Goal: Communication & Community: Answer question/provide support

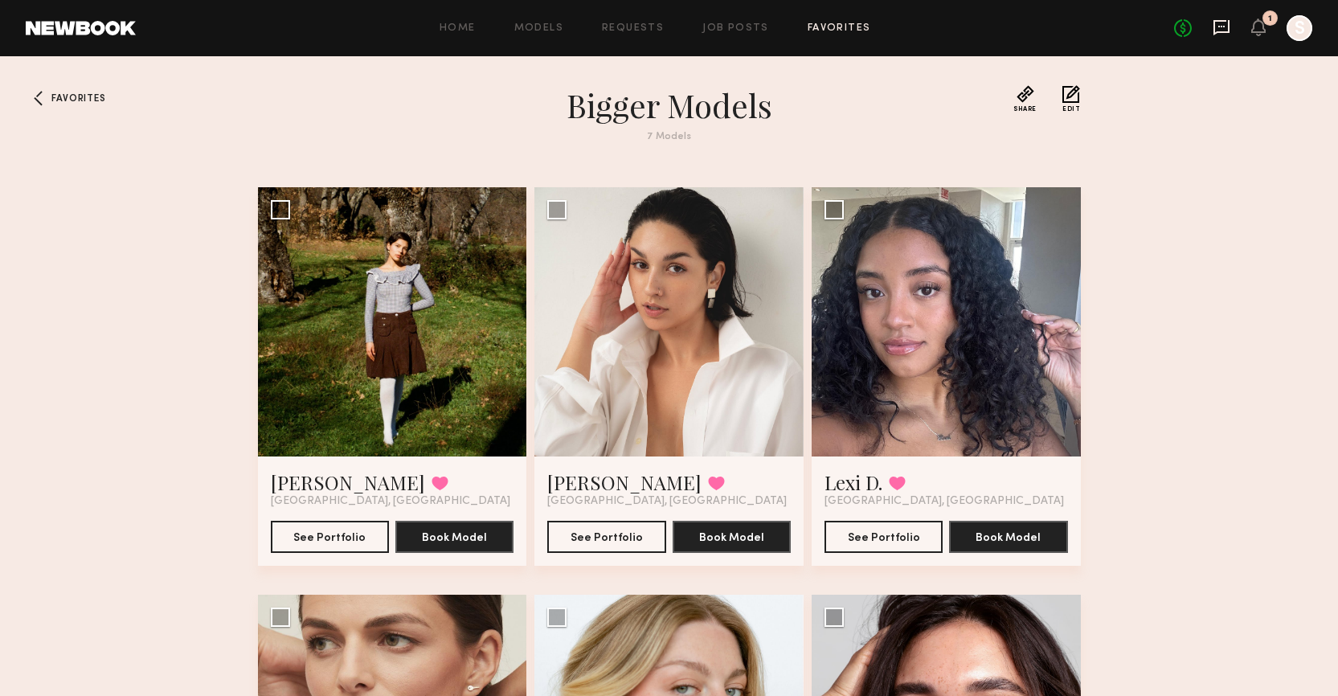
click at [1227, 23] on icon at bounding box center [1222, 27] width 18 height 18
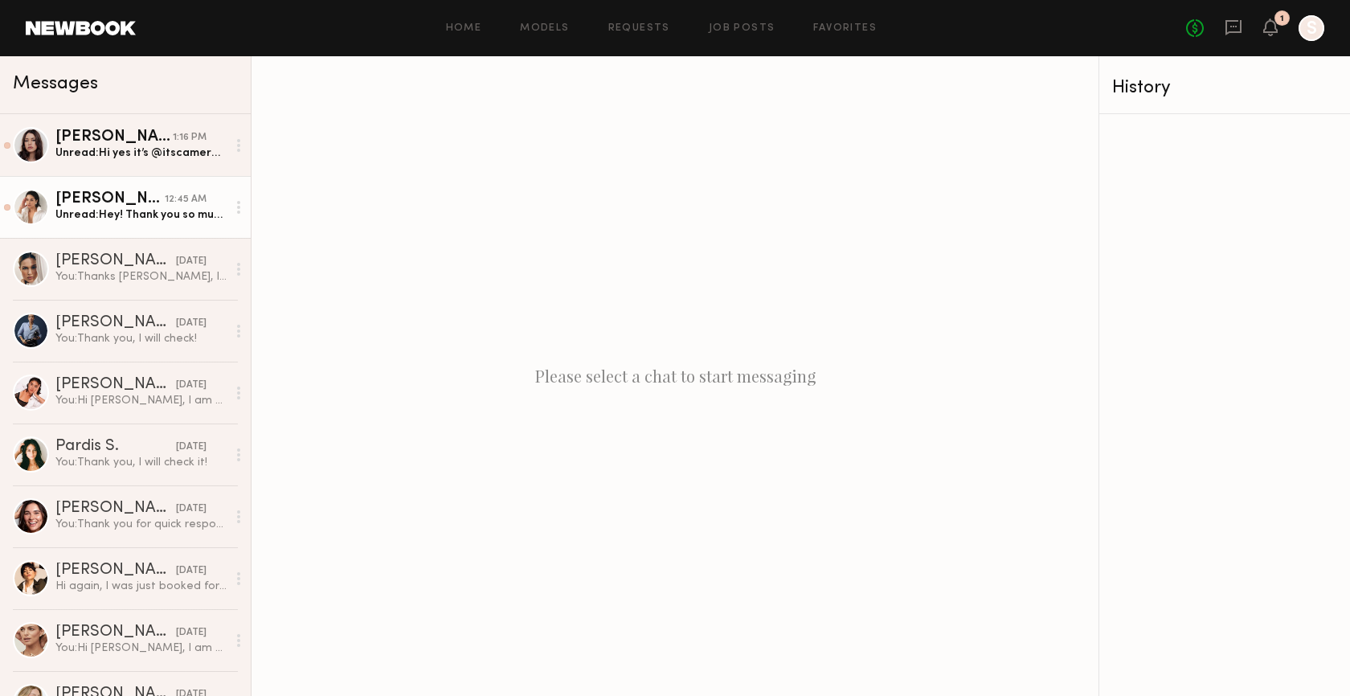
click at [137, 215] on div "Unread: Hey! Thank you so much for reaching out sorry for the late reply. Of co…" at bounding box center [140, 214] width 171 height 15
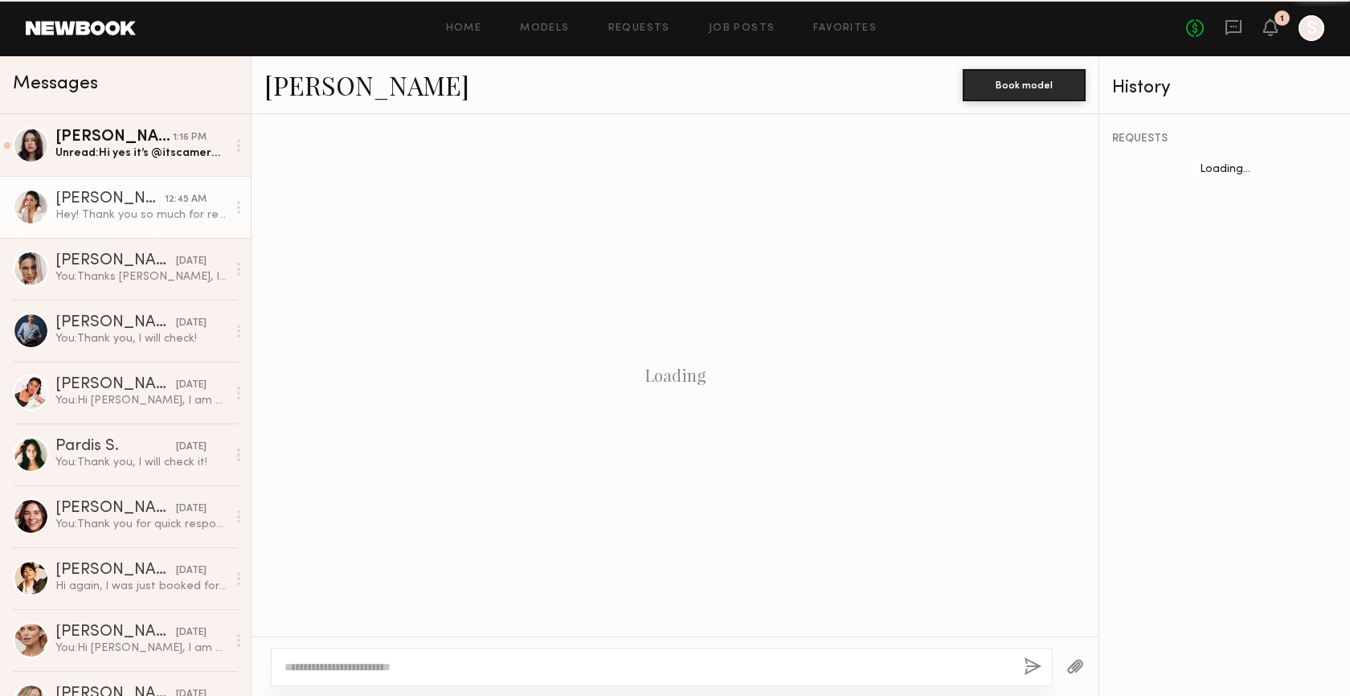
scroll to position [412, 0]
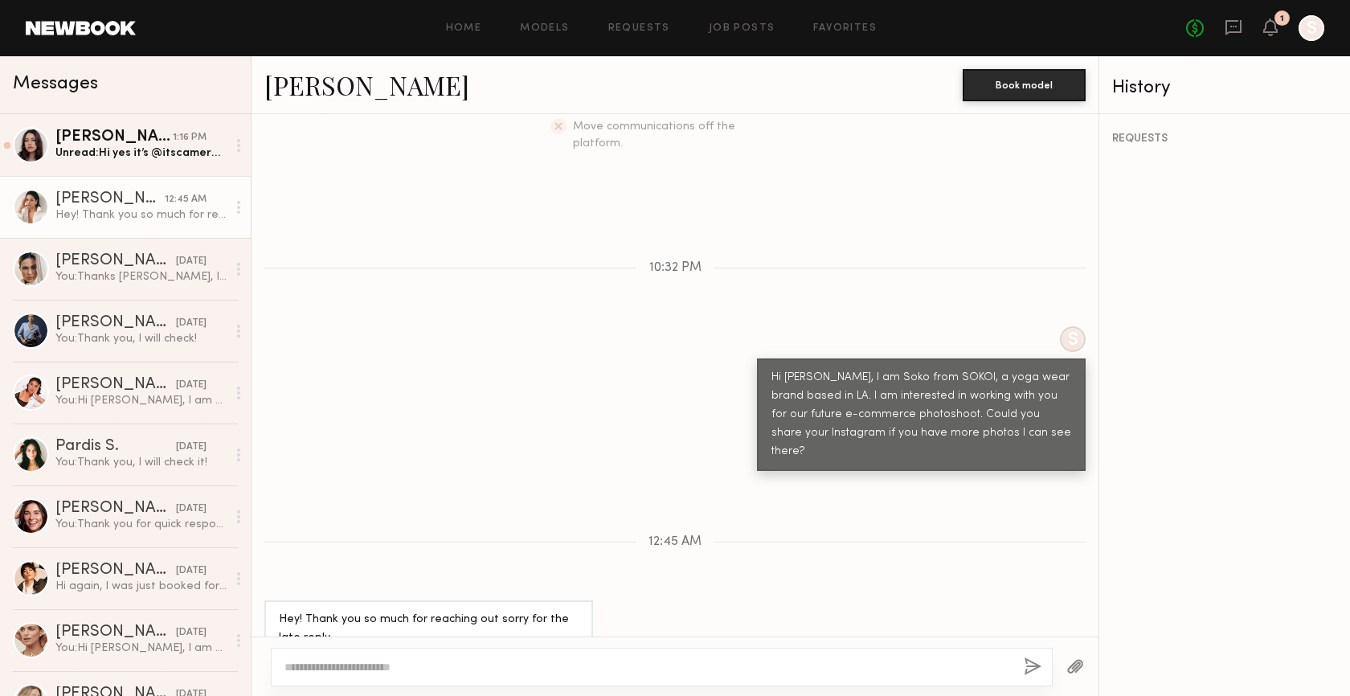
click at [489, 658] on div at bounding box center [662, 667] width 782 height 39
click at [489, 665] on textarea at bounding box center [647, 667] width 726 height 16
type textarea "**********"
click at [1041, 667] on button "button" at bounding box center [1033, 667] width 18 height 20
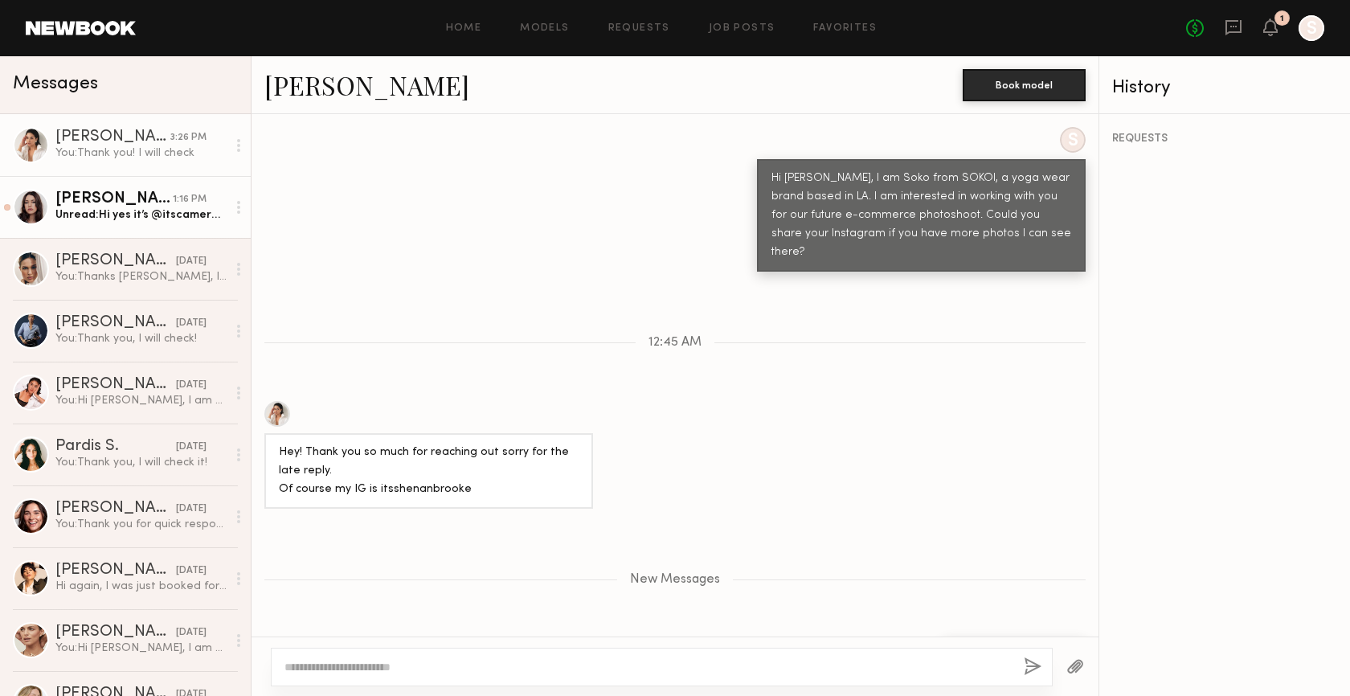
click at [122, 215] on div "Unread: Hi yes it’s @itscameronclarkk" at bounding box center [140, 214] width 171 height 15
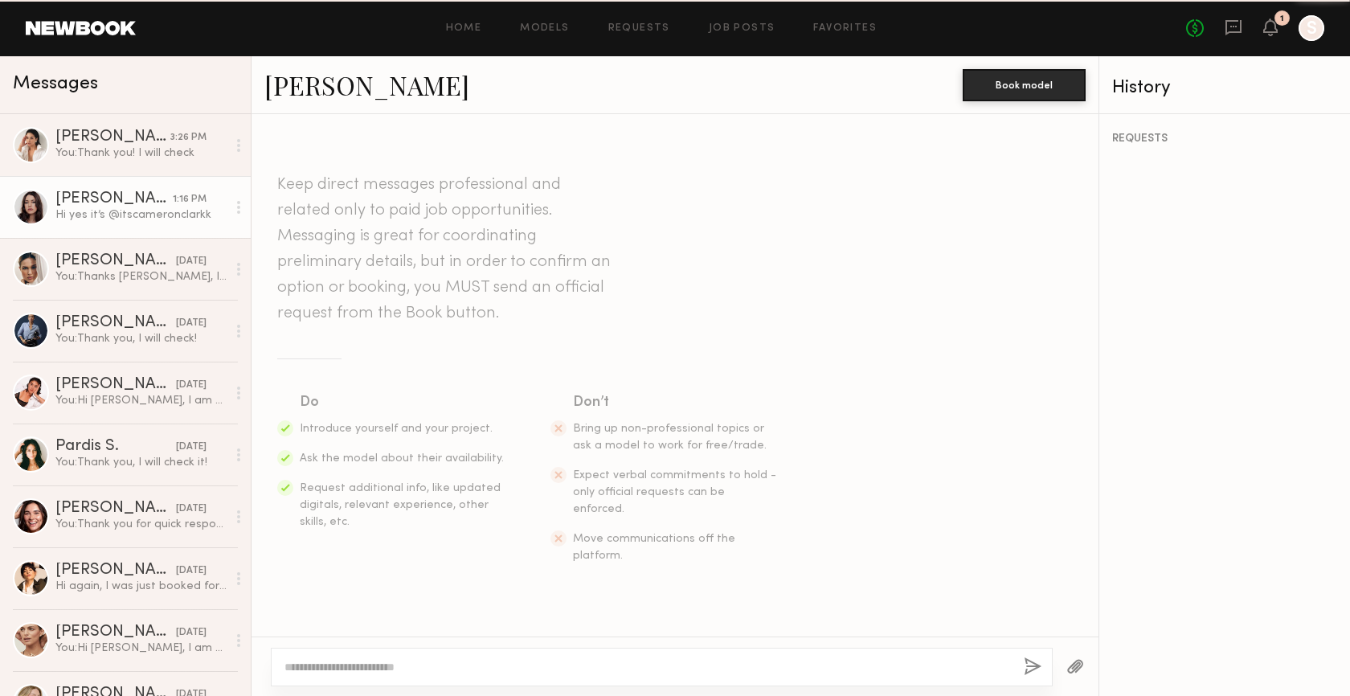
scroll to position [376, 0]
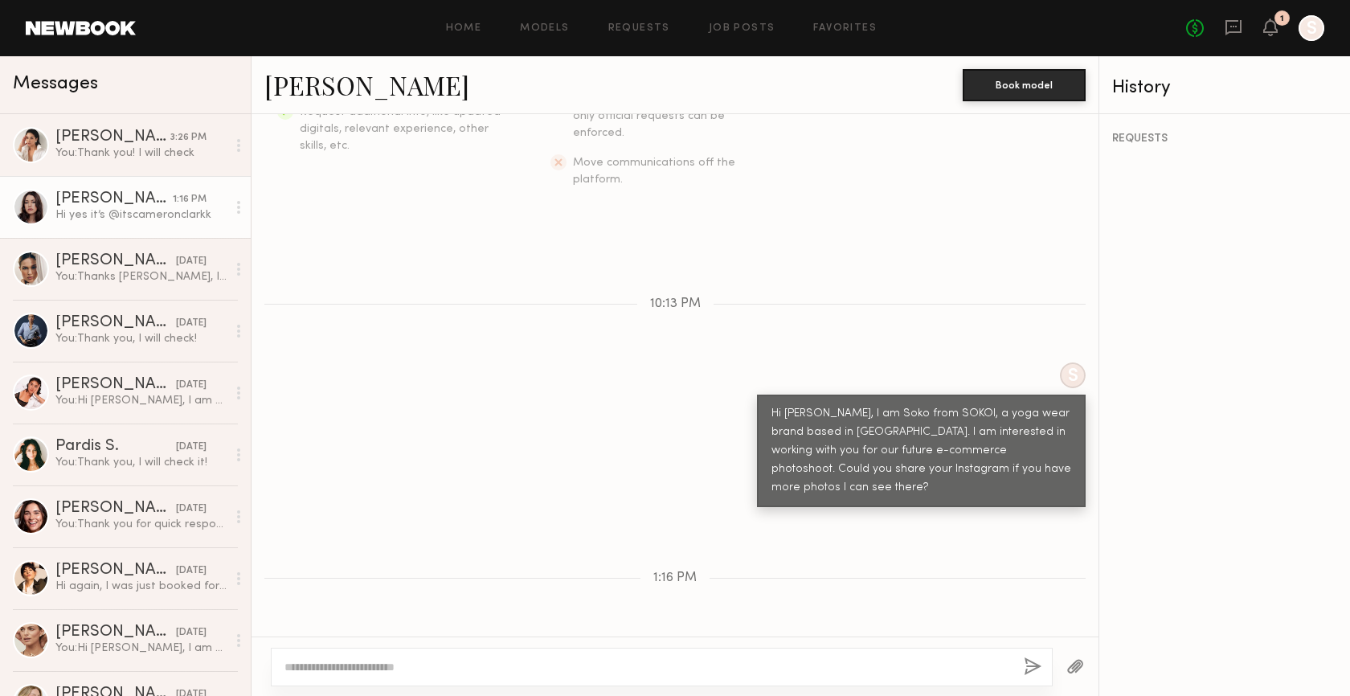
click at [489, 671] on textarea at bounding box center [647, 667] width 726 height 16
type textarea "**********"
click at [1034, 660] on button "button" at bounding box center [1033, 667] width 18 height 20
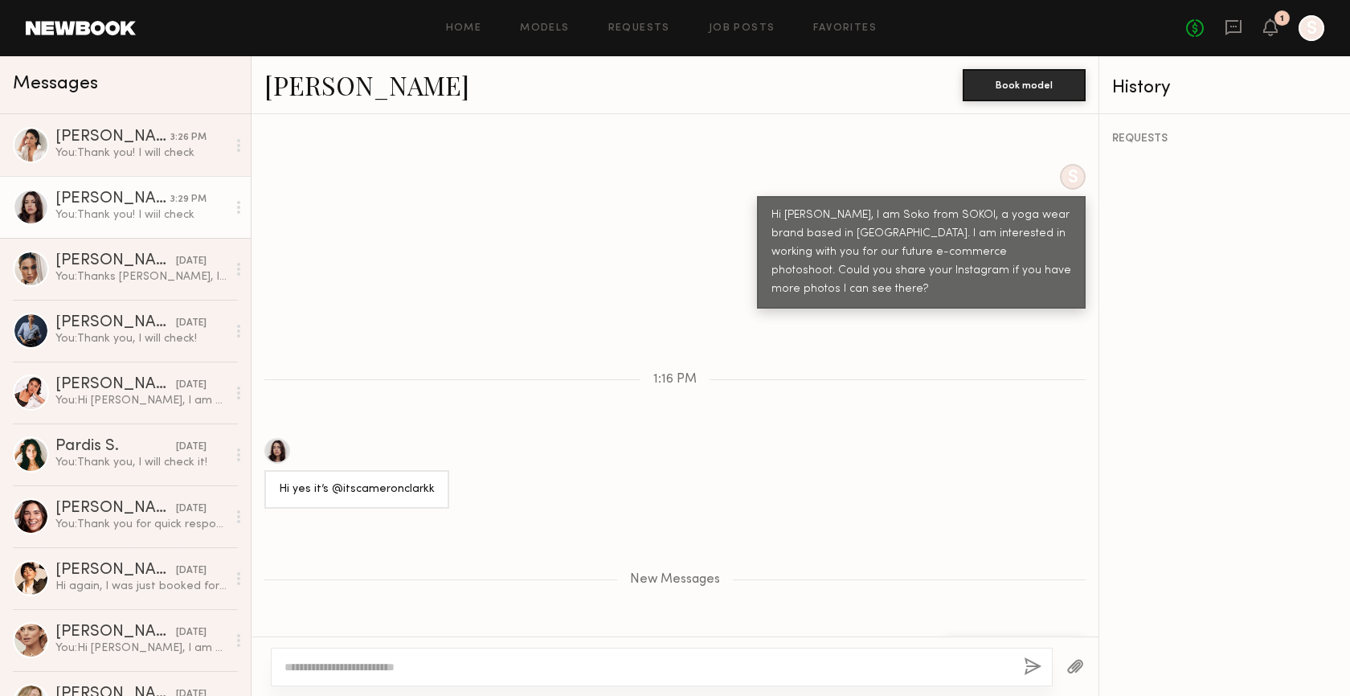
click at [276, 438] on div at bounding box center [277, 451] width 26 height 26
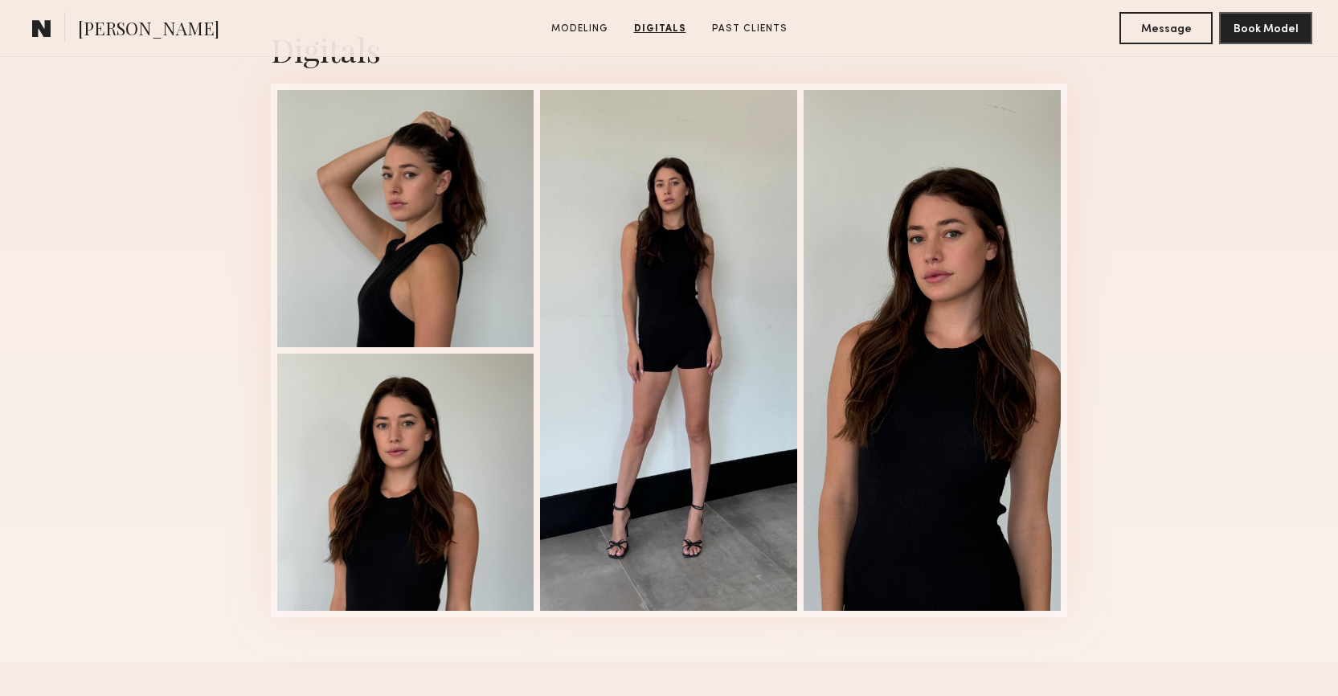
scroll to position [1626, 0]
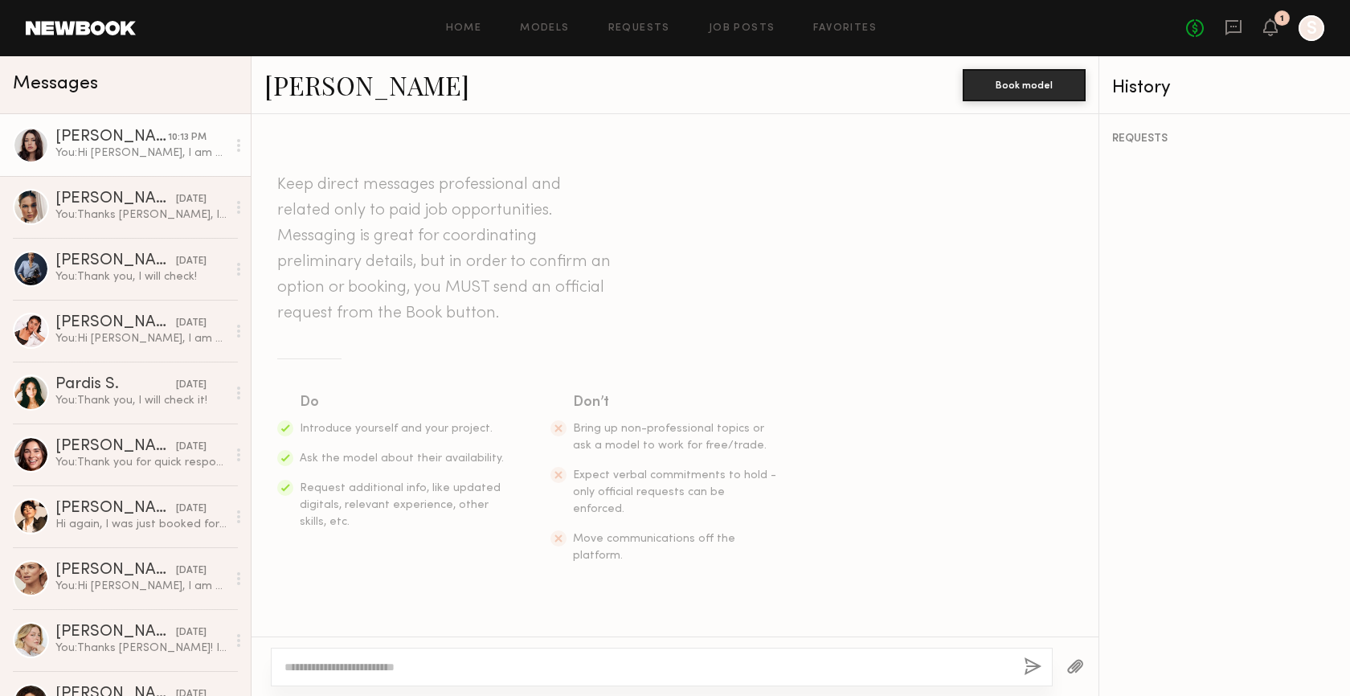
scroll to position [452, 0]
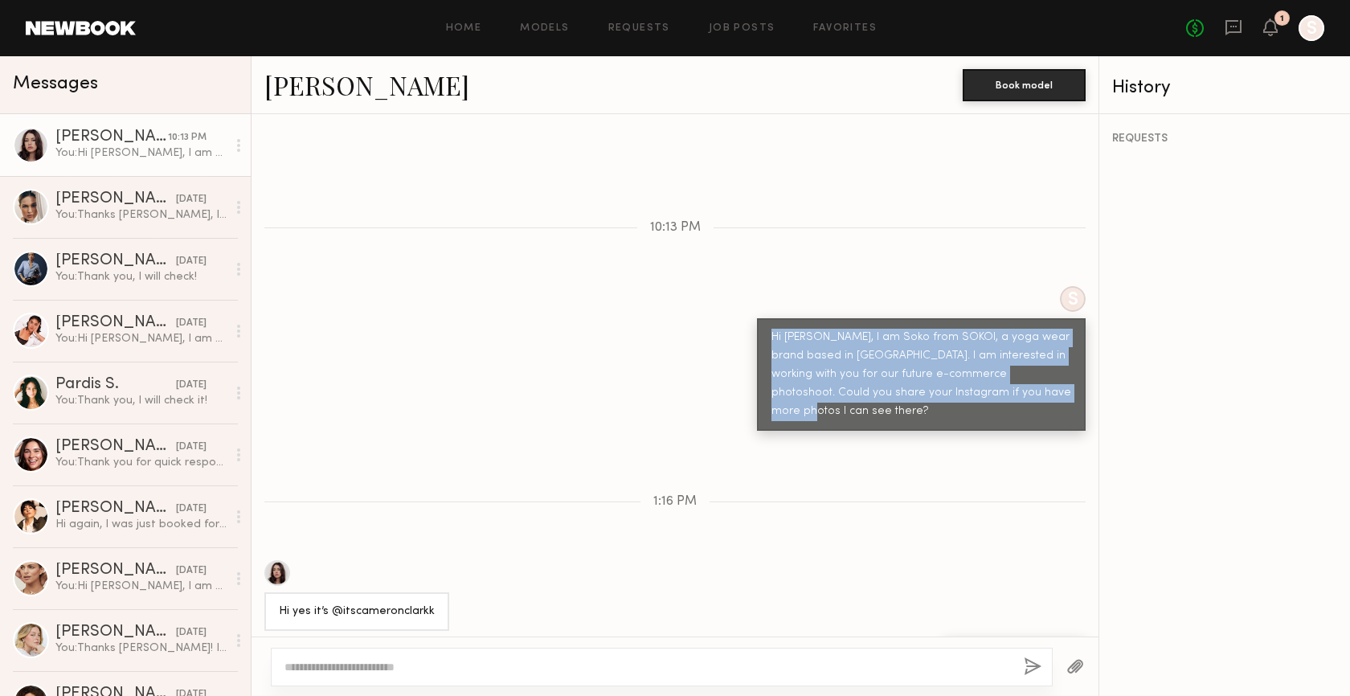
click at [562, 293] on div "S Hi [PERSON_NAME], I am Soko from SOKOI, a yoga wear brand based in [GEOGRAPHI…" at bounding box center [675, 358] width 847 height 145
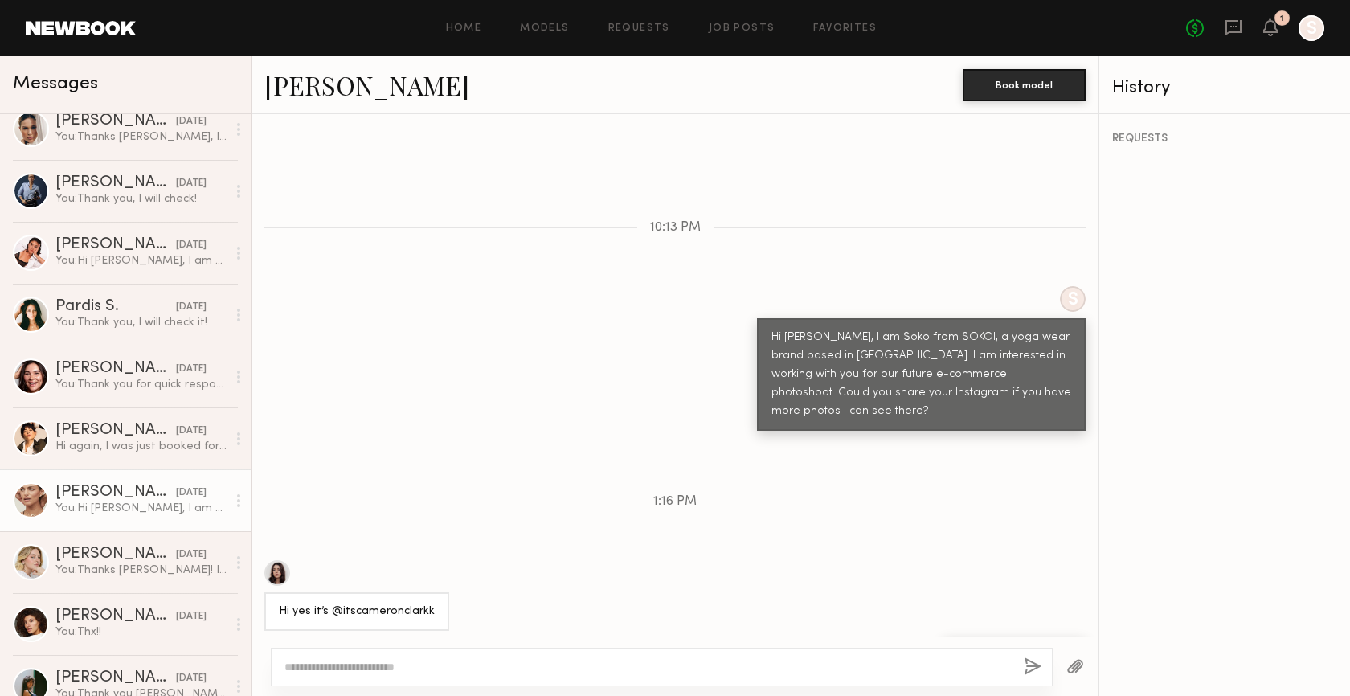
scroll to position [104, 0]
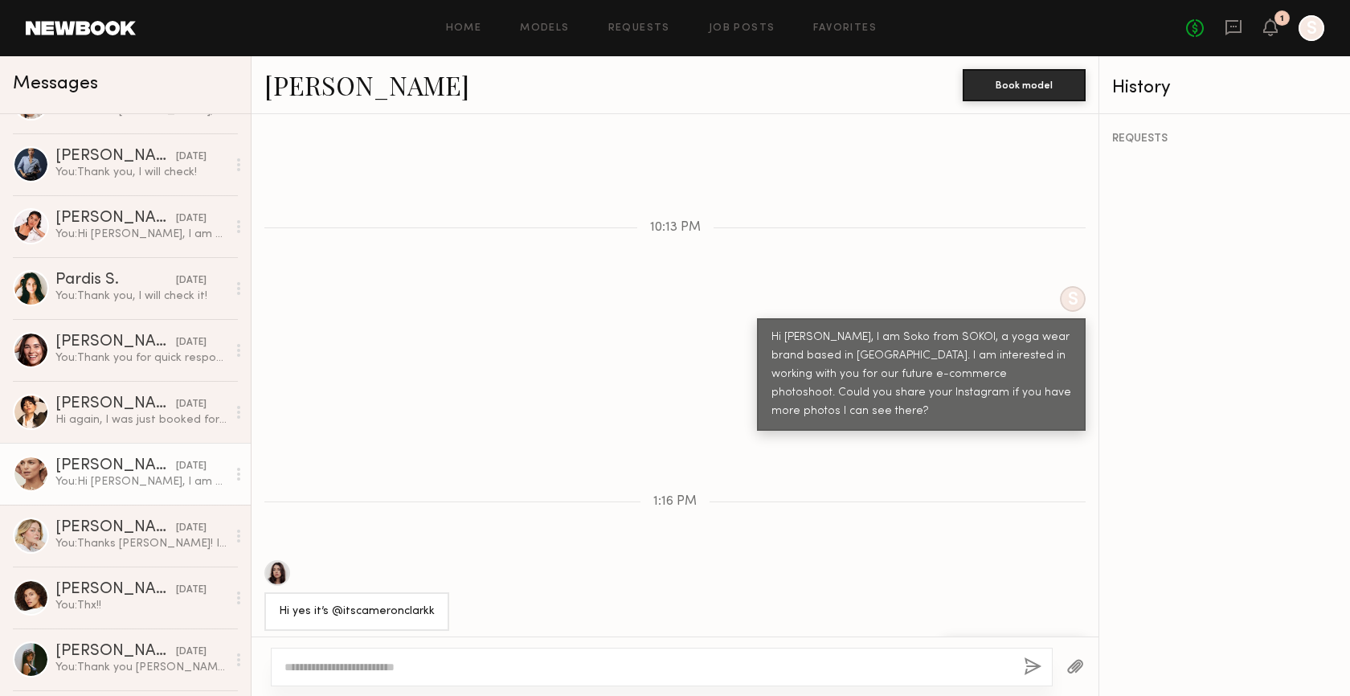
click at [119, 483] on div "You: Hi [PERSON_NAME], I am sorry for my late reply too. I just checked your me…" at bounding box center [140, 481] width 171 height 15
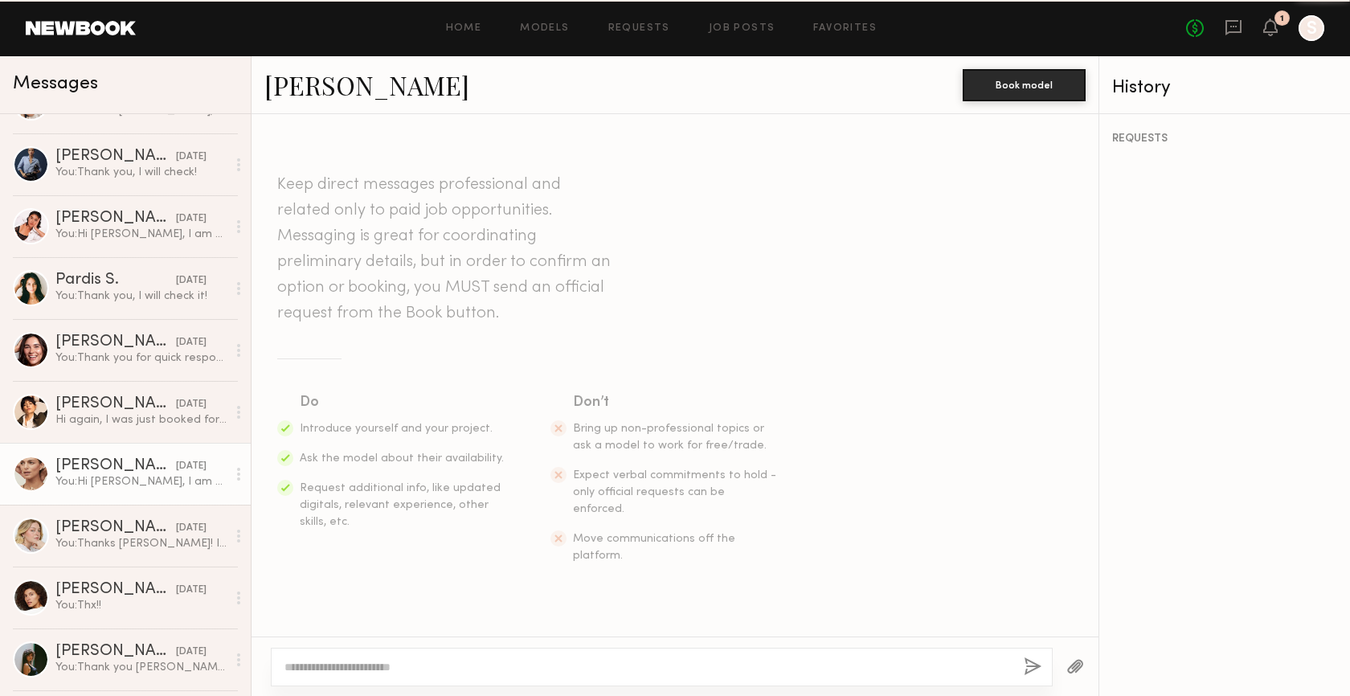
scroll to position [943, 0]
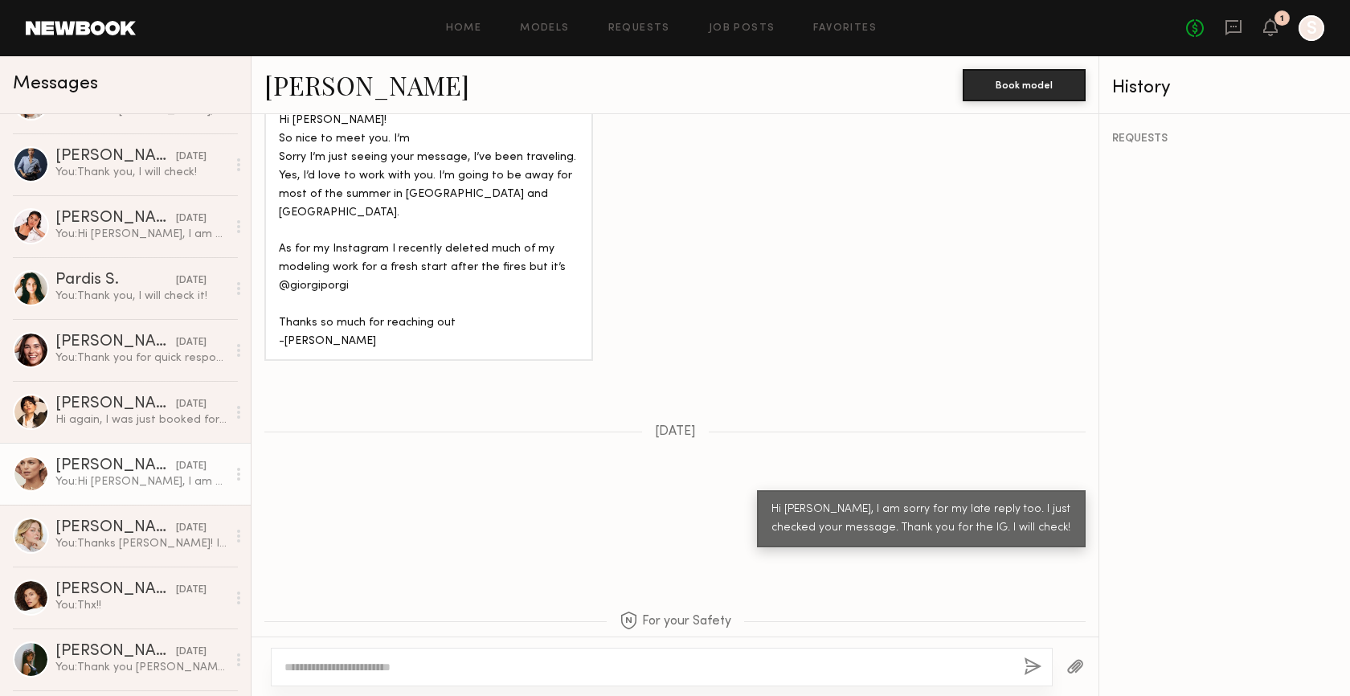
click at [423, 661] on textarea at bounding box center [647, 667] width 726 height 16
type textarea "**********"
click at [1032, 662] on button "button" at bounding box center [1033, 667] width 18 height 20
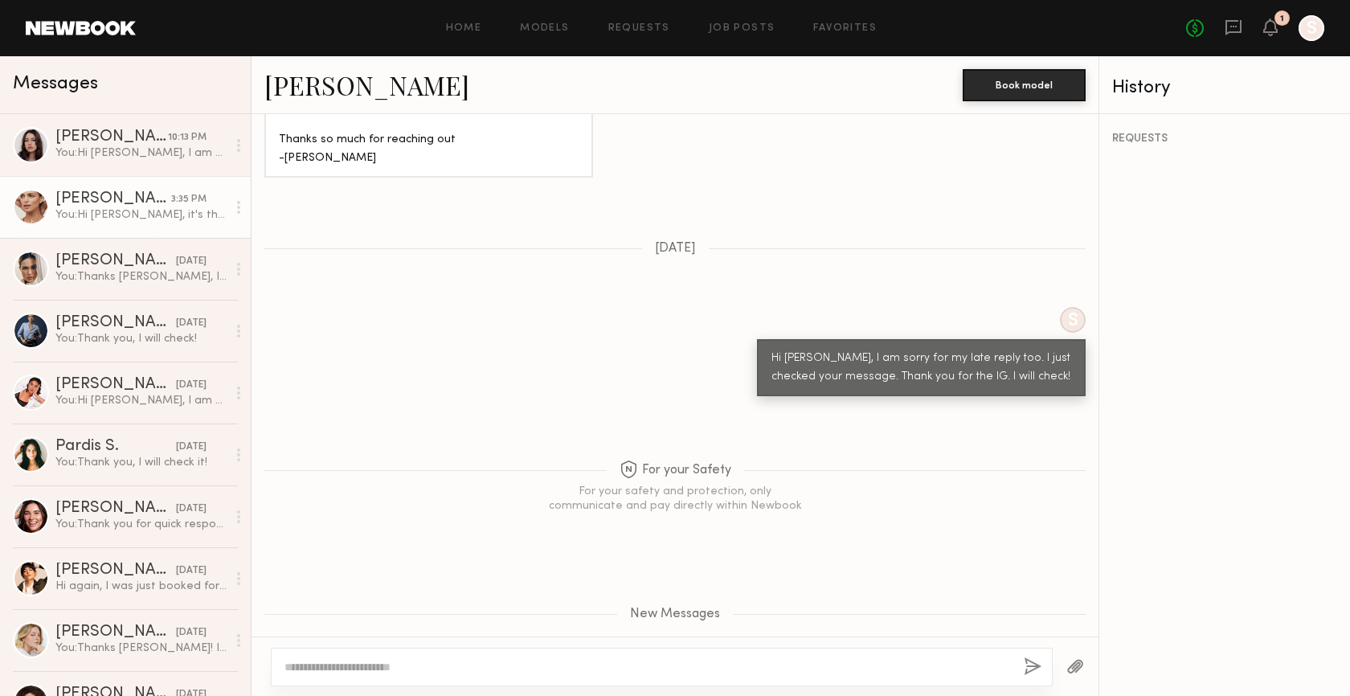
scroll to position [1283, 0]
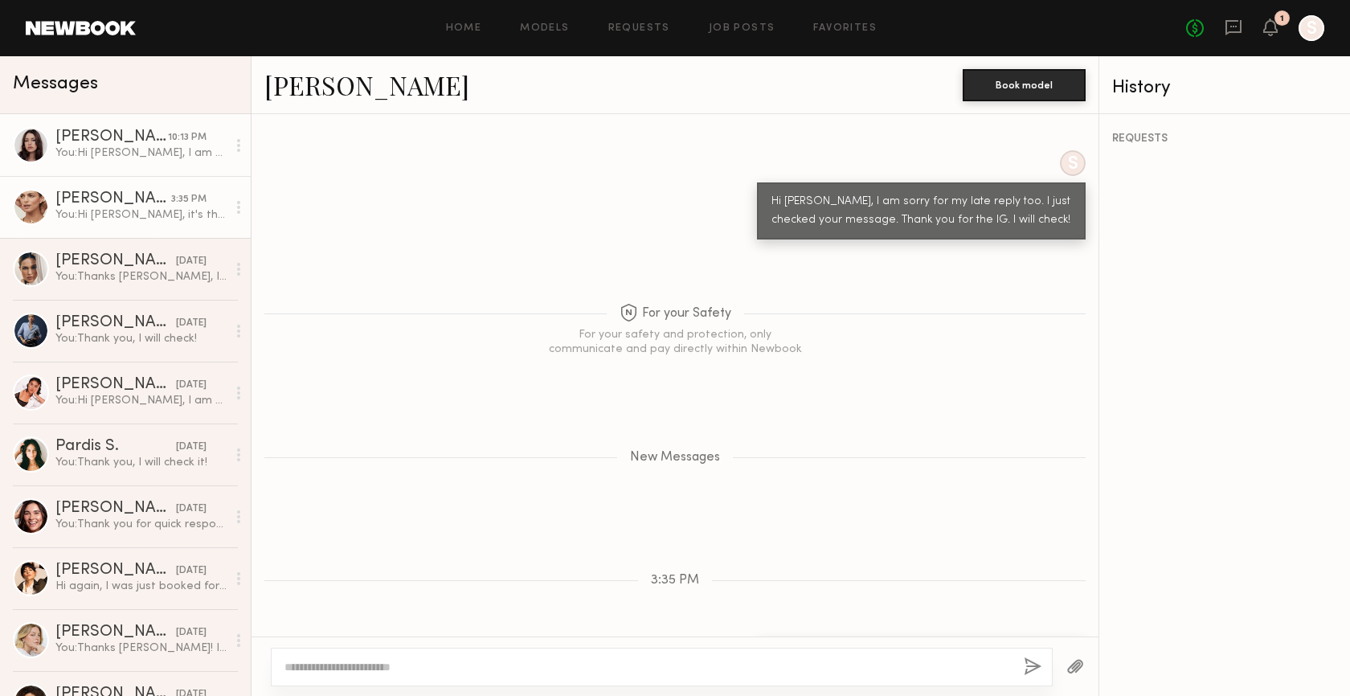
click at [121, 148] on div "You: Hi Cameron, I am Soko from SOKOI, a yoga wear brand based in LA. I am inte…" at bounding box center [140, 152] width 171 height 15
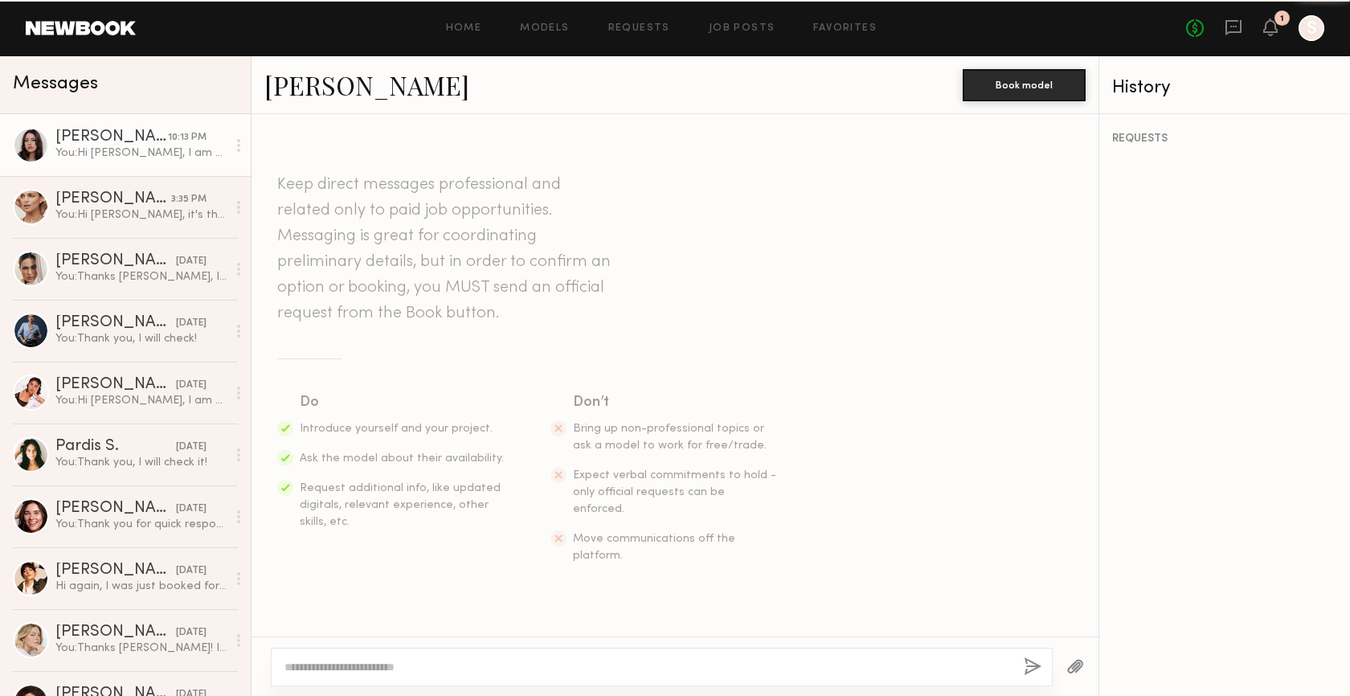
scroll to position [452, 0]
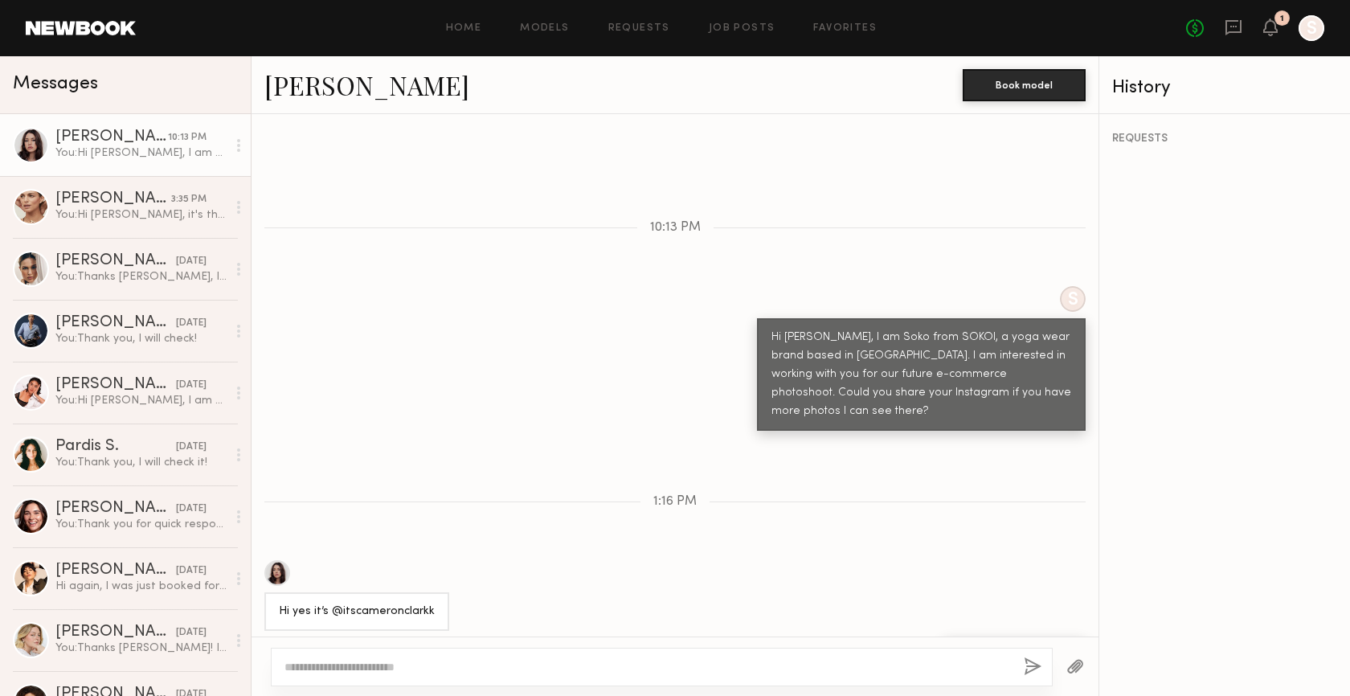
click at [362, 668] on textarea at bounding box center [647, 667] width 726 height 16
click at [505, 667] on textarea "**********" at bounding box center [647, 667] width 726 height 16
type textarea "**********"
drag, startPoint x: 594, startPoint y: 667, endPoint x: 276, endPoint y: 669, distance: 317.4
click at [276, 669] on div "**********" at bounding box center [662, 667] width 782 height 39
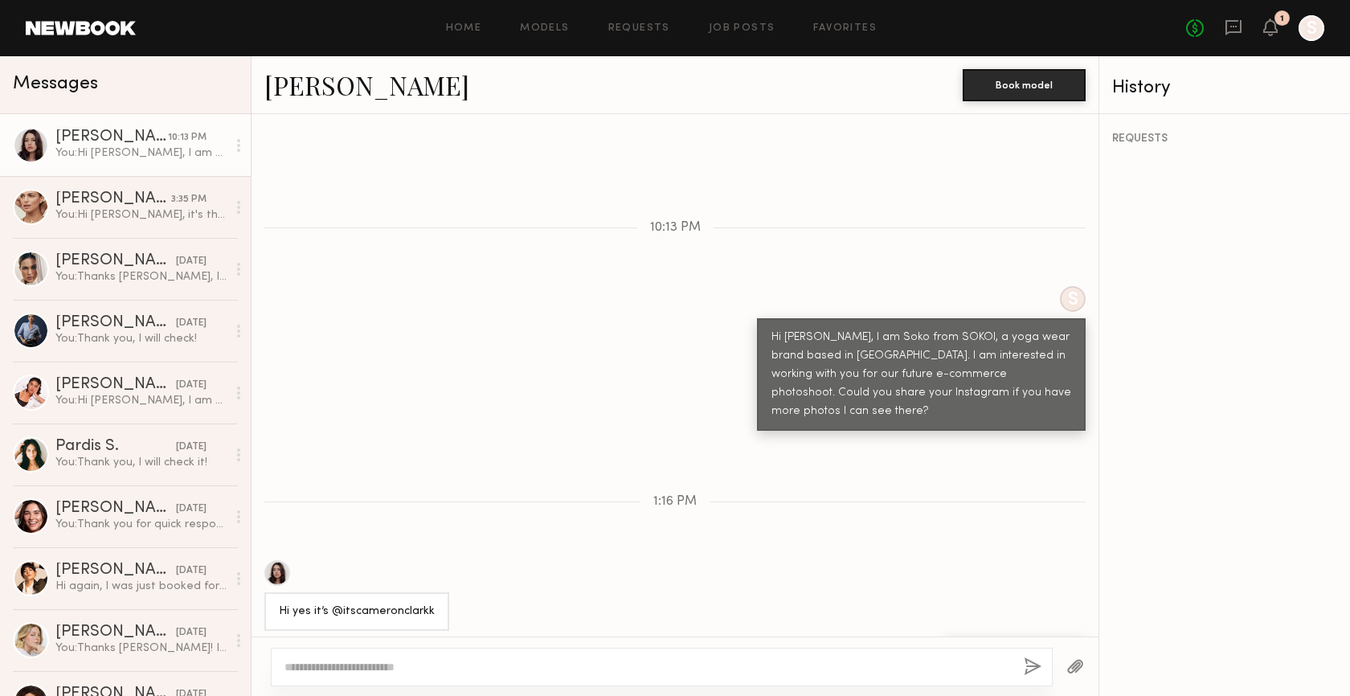
click at [471, 440] on div "Keep direct messages professional and related only to paid job opportunities. M…" at bounding box center [675, 375] width 847 height 522
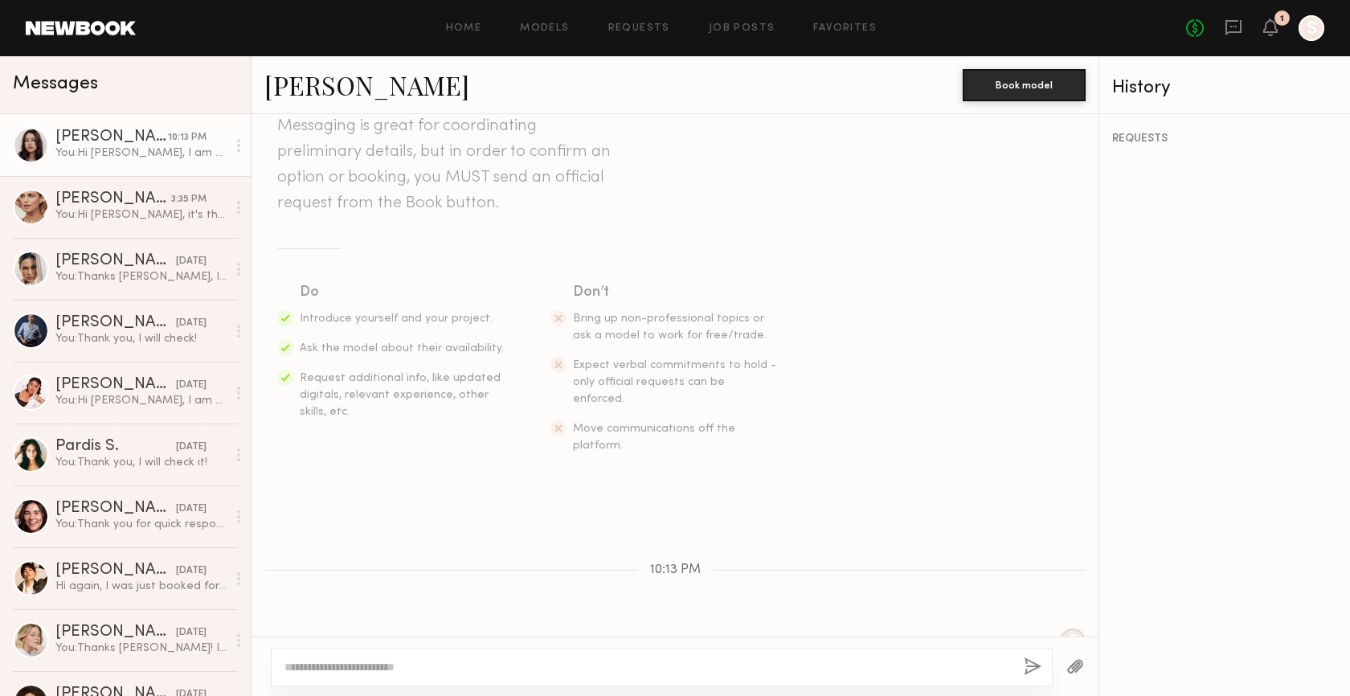
scroll to position [0, 0]
